Goal: Information Seeking & Learning: Learn about a topic

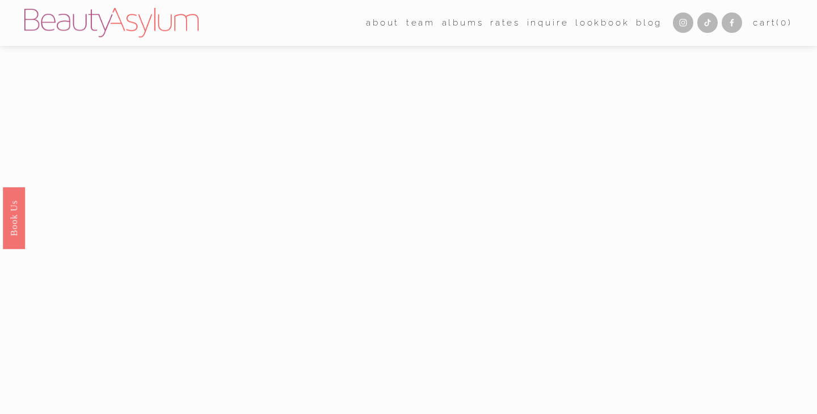
click at [503, 22] on link "Rates" at bounding box center [505, 23] width 30 height 18
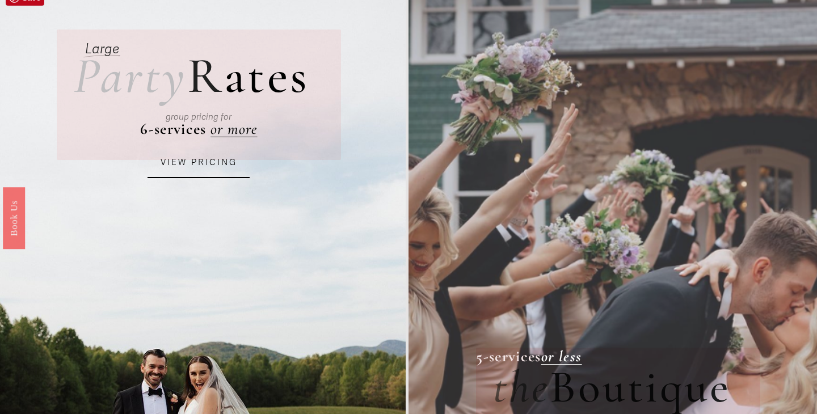
scroll to position [74, 0]
click at [207, 165] on link "VIEW PRICING" at bounding box center [198, 162] width 102 height 31
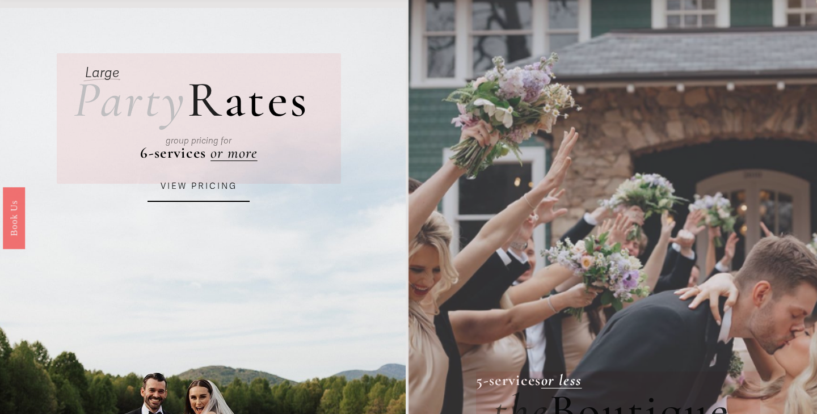
scroll to position [0, 0]
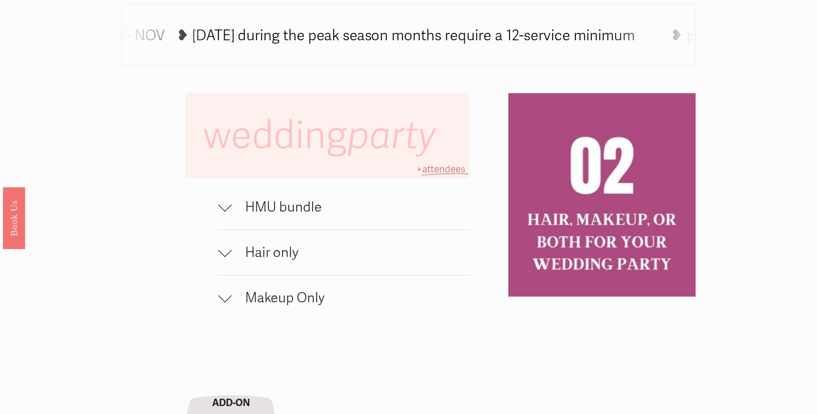
scroll to position [673, 0]
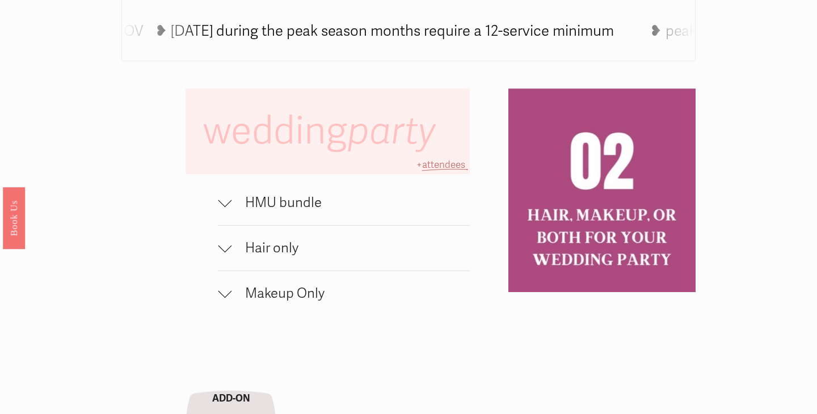
click at [269, 199] on span "HMU bundle" at bounding box center [350, 203] width 238 height 16
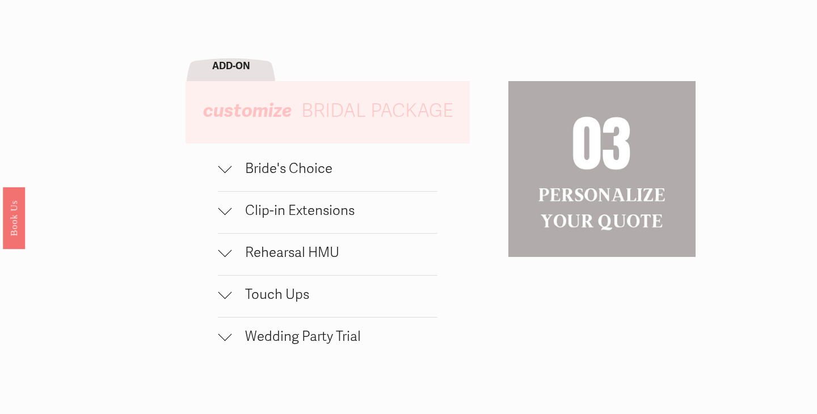
scroll to position [0, 0]
